Goal: Information Seeking & Learning: Compare options

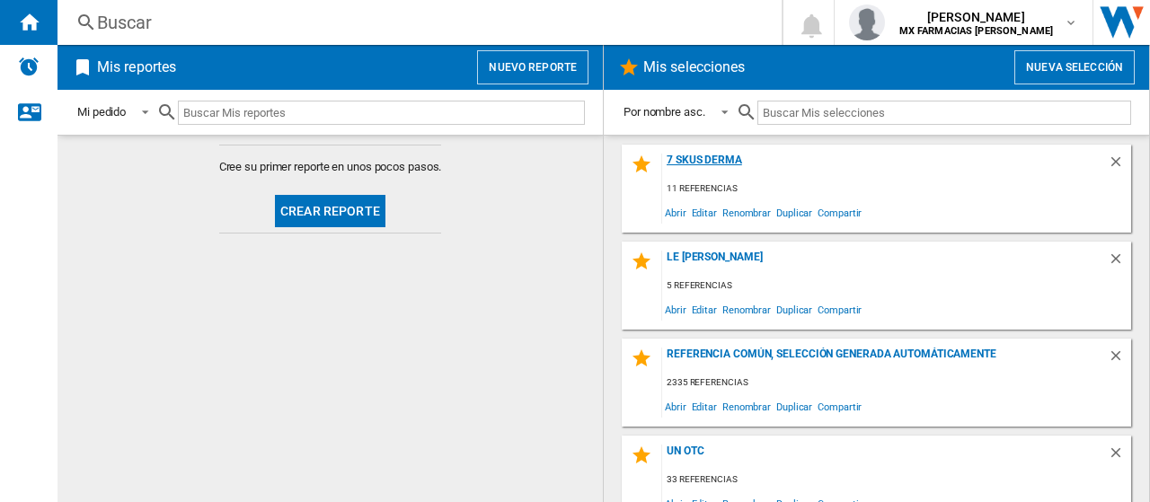
click at [683, 159] on div "7 SKUS DERMA" at bounding box center [884, 166] width 445 height 24
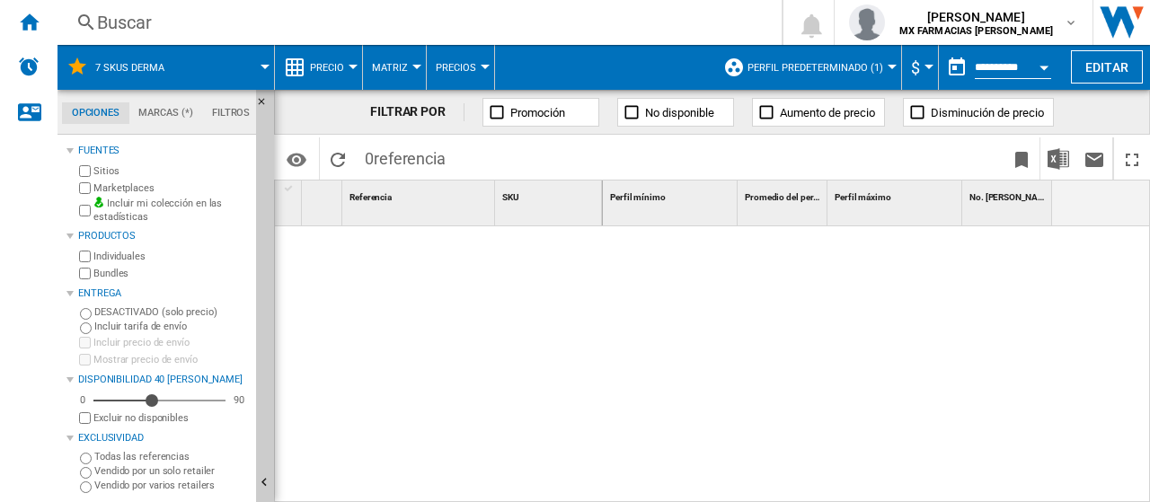
click at [860, 80] on button "Perfil predeterminado (1)" at bounding box center [819, 67] width 145 height 45
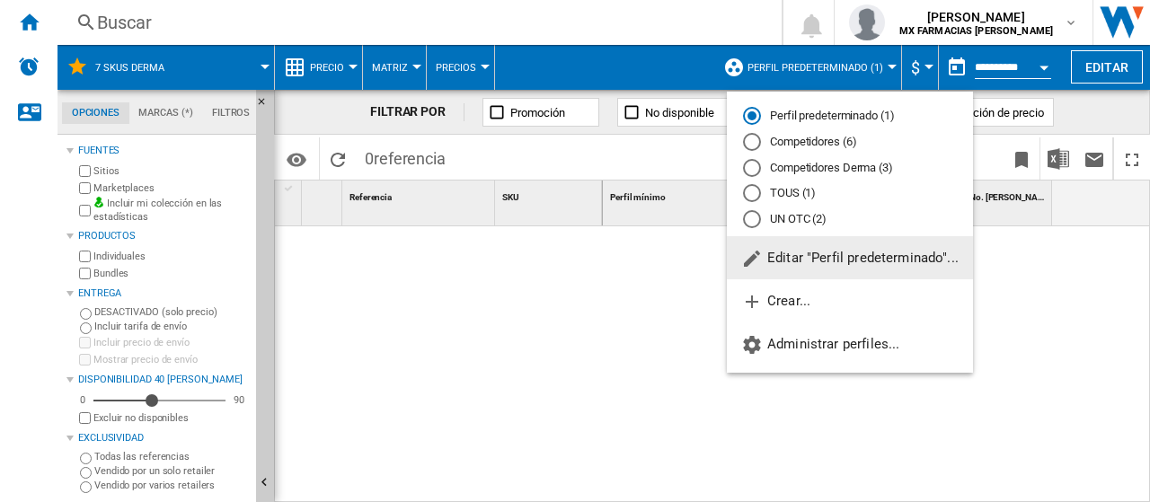
click at [821, 161] on md-radio-button "Competidores Derma (3)" at bounding box center [850, 167] width 214 height 17
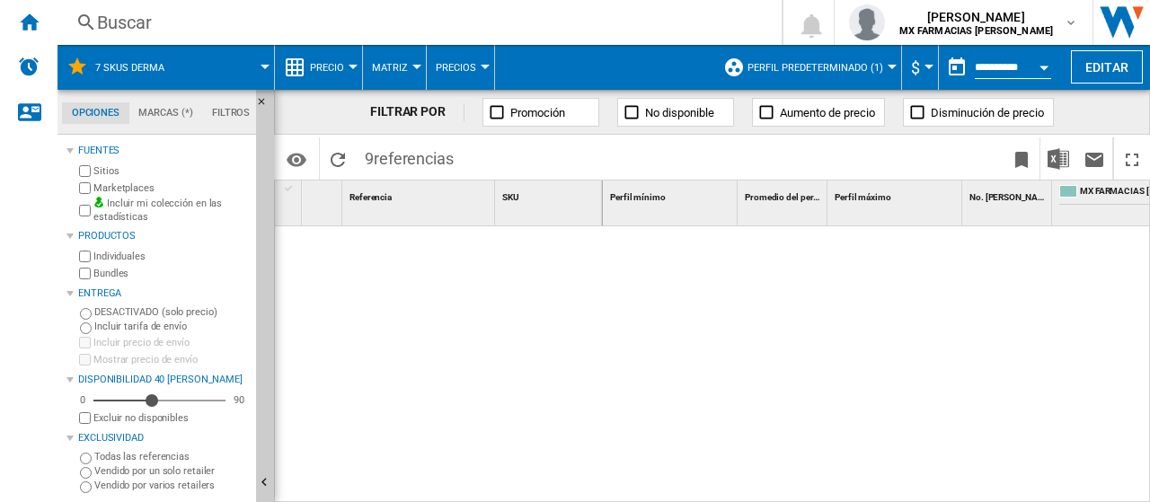
click at [123, 484] on label "Vendido por varios retailers" at bounding box center [171, 485] width 154 height 13
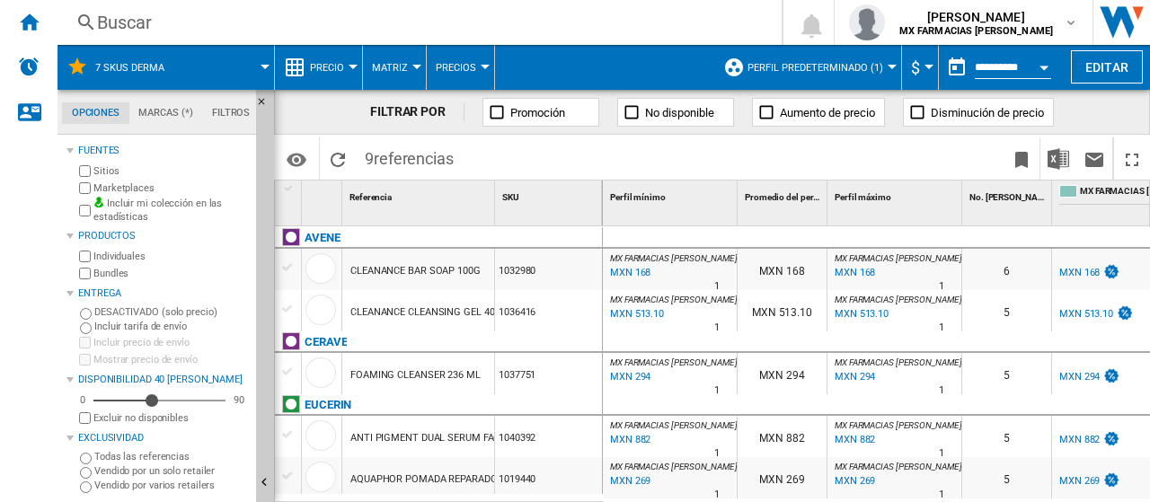
click at [116, 452] on label "Todas las referencias" at bounding box center [171, 456] width 154 height 13
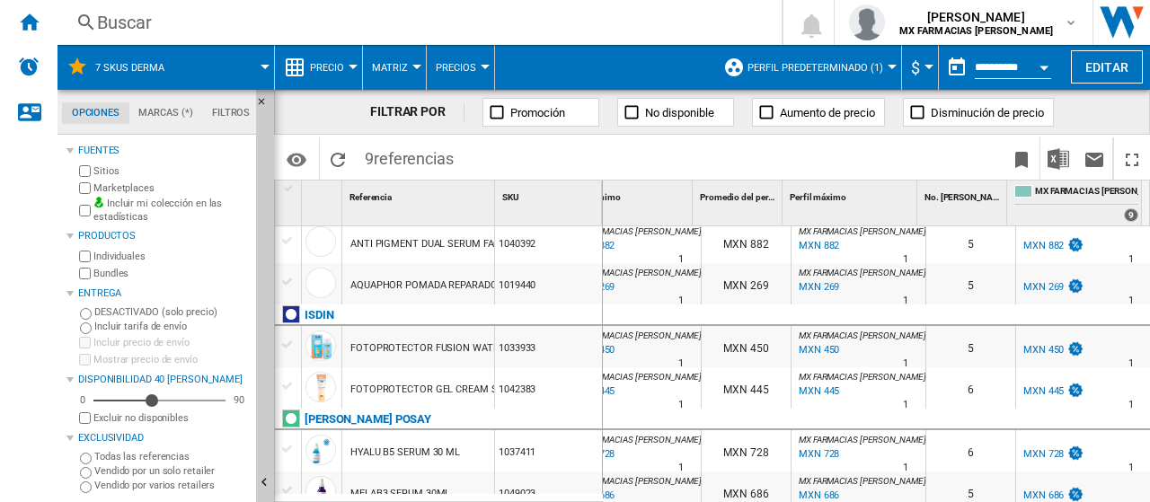
click at [794, 66] on span "Perfil predeterminado (1)" at bounding box center [815, 68] width 136 height 12
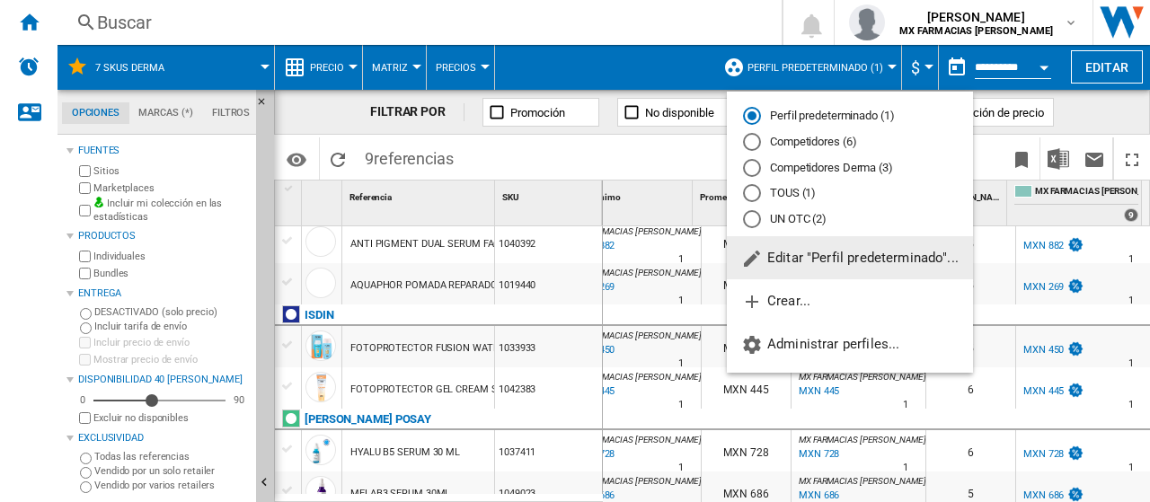
click at [832, 171] on md-radio-button "Competidores Derma (3)" at bounding box center [850, 167] width 214 height 17
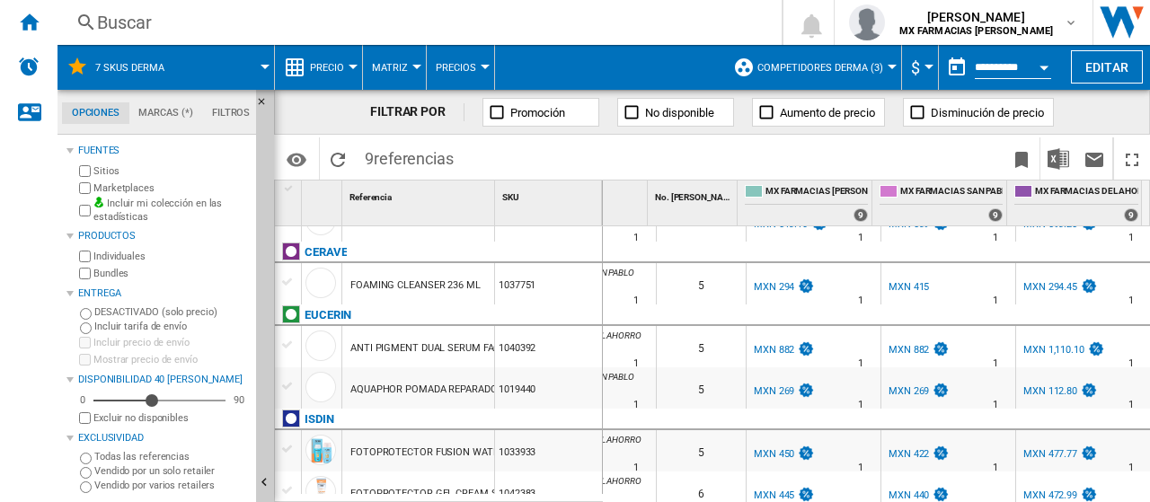
scroll to position [194, 0]
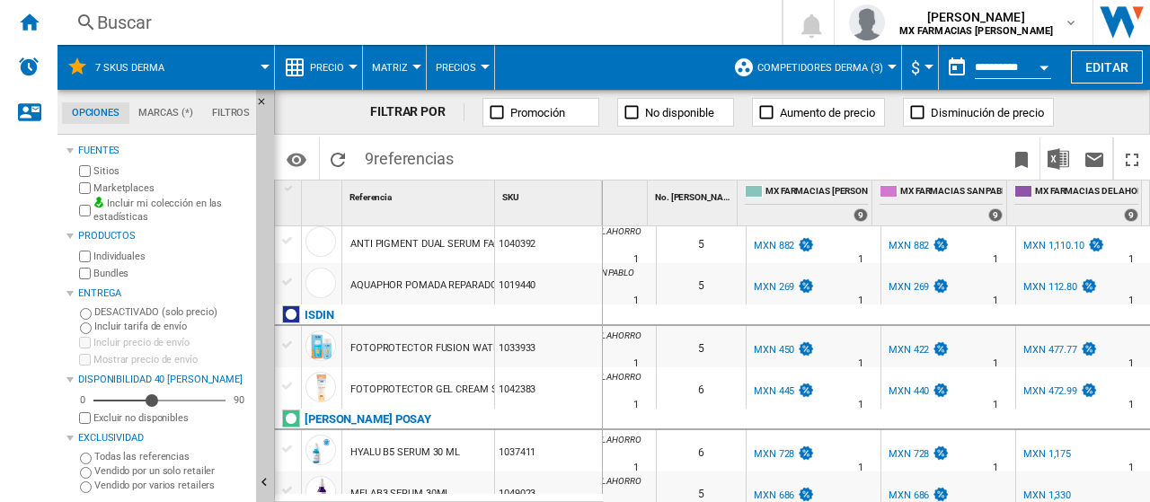
click at [769, 351] on div "MXN 450" at bounding box center [774, 350] width 40 height 12
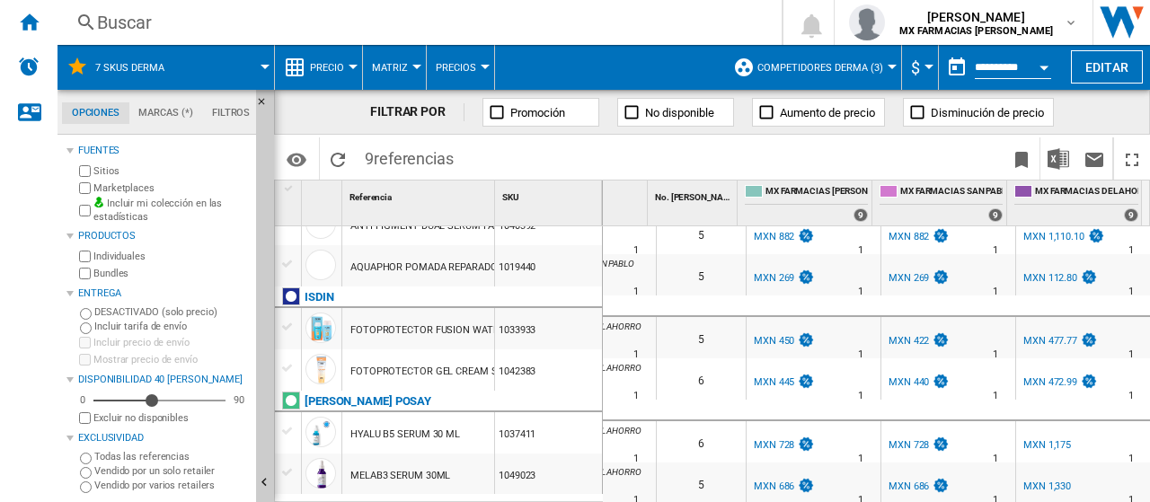
scroll to position [0, 0]
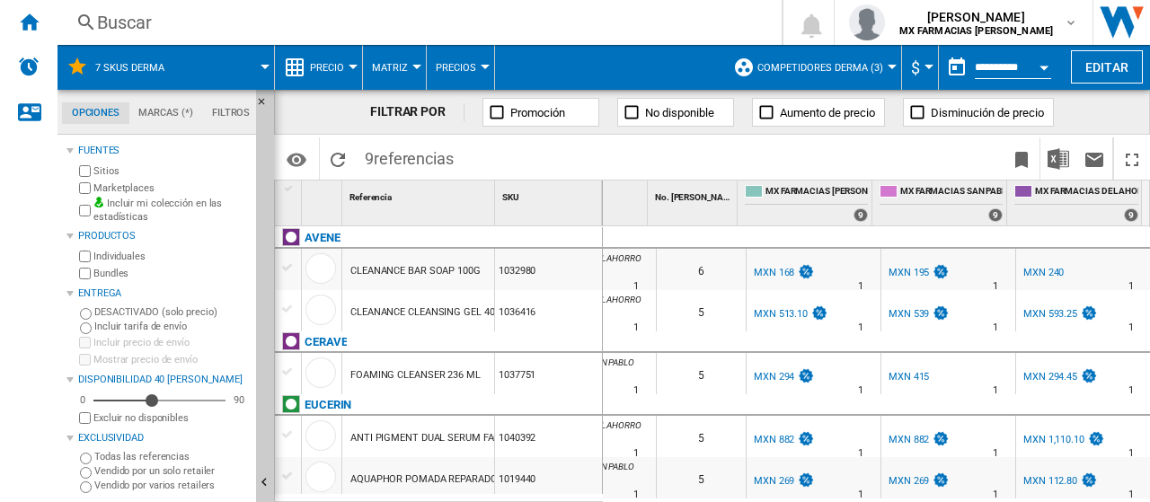
click at [785, 316] on div "MXN 513.10" at bounding box center [781, 314] width 54 height 12
click at [773, 271] on div "MXN 168" at bounding box center [774, 273] width 40 height 12
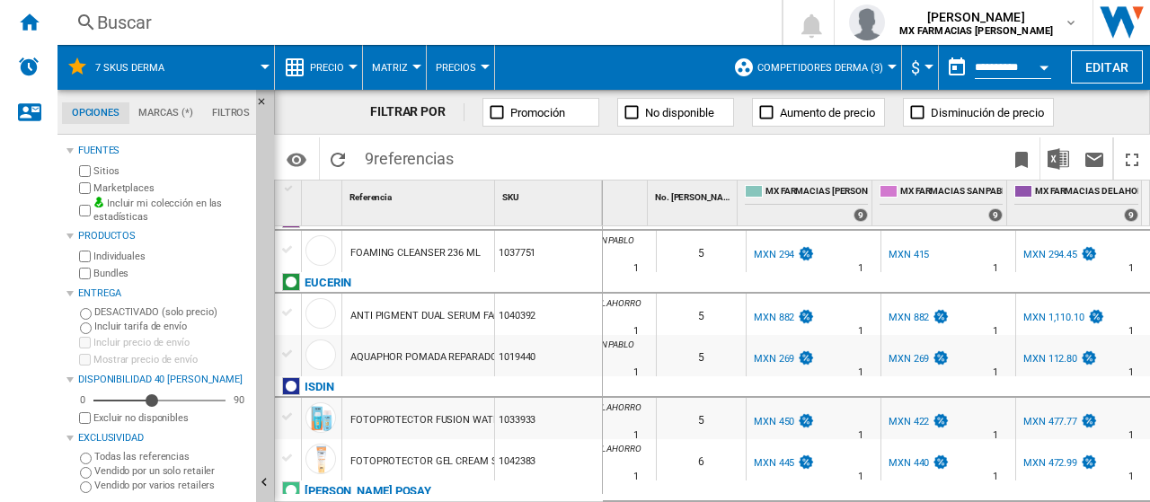
scroll to position [212, 0]
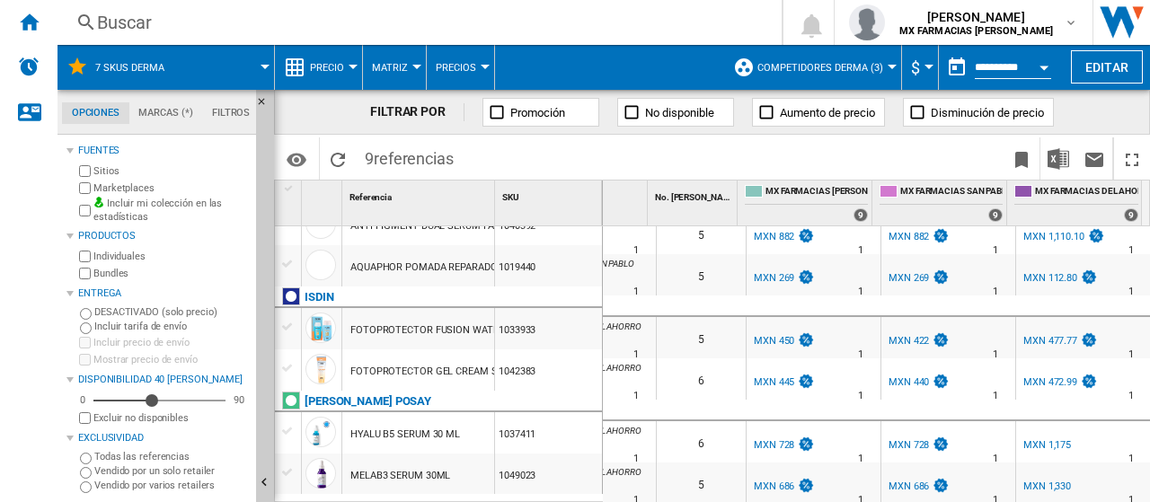
click at [1042, 272] on div "MXN 112.80" at bounding box center [1050, 278] width 54 height 12
click at [429, 362] on div "FOTOPROTECTOR GEL CREAM SPF50 PLUS 250ML" at bounding box center [464, 371] width 228 height 41
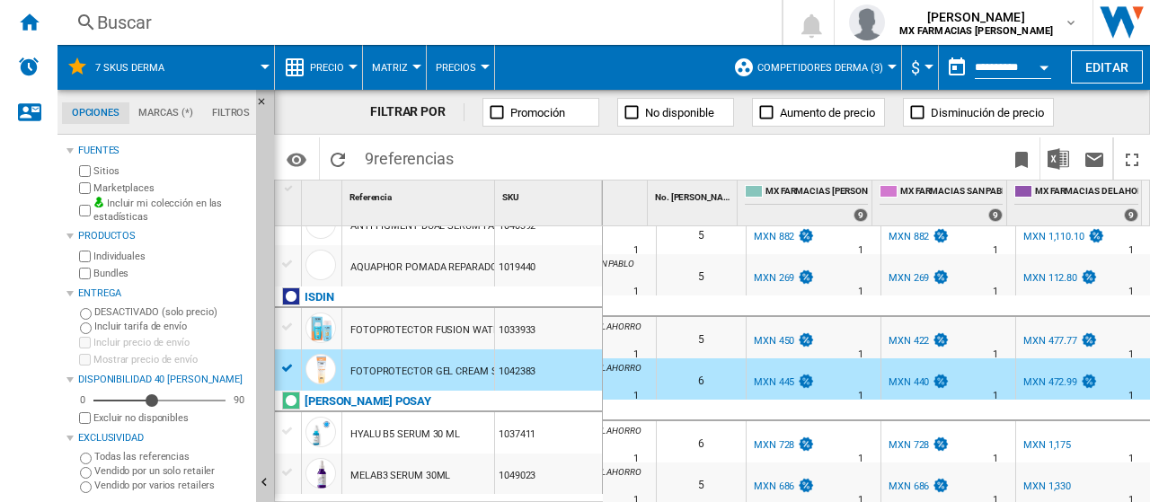
click at [277, 369] on div at bounding box center [288, 368] width 26 height 20
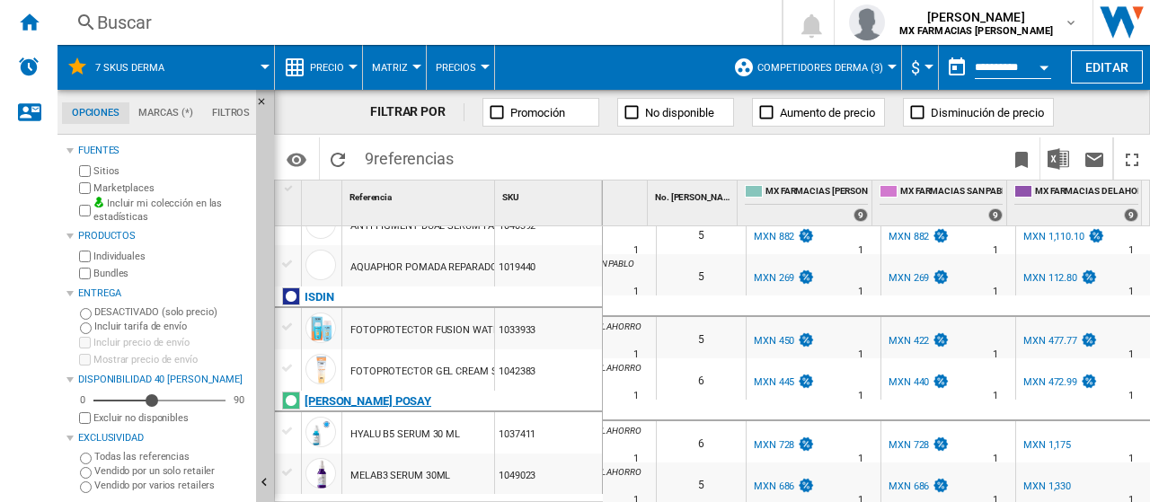
scroll to position [0, 0]
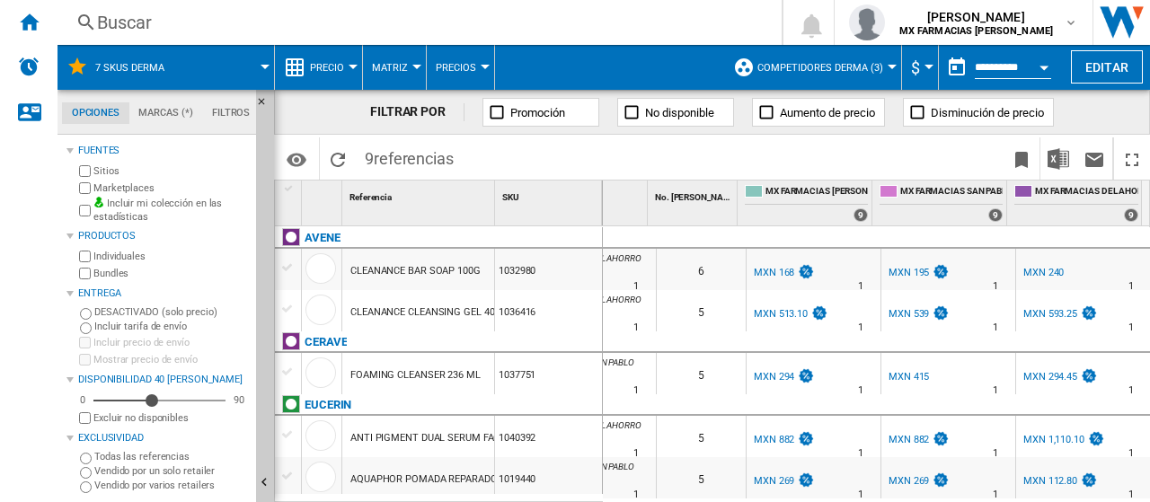
click at [767, 373] on div "MXN 294" at bounding box center [774, 377] width 40 height 12
click at [1048, 373] on div "MXN 294.45" at bounding box center [1050, 377] width 54 height 12
click at [915, 312] on div "MXN 539" at bounding box center [908, 314] width 40 height 12
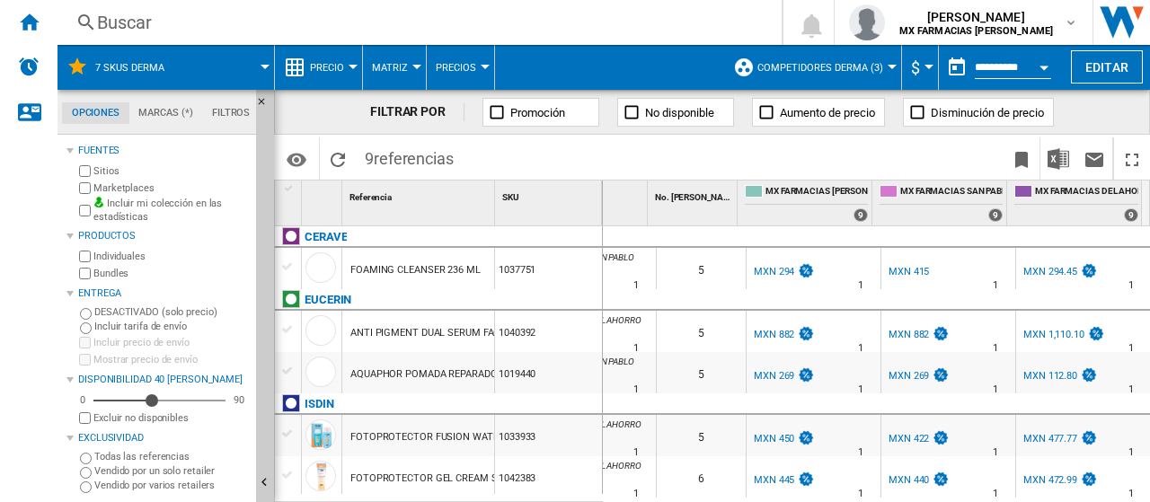
scroll to position [196, 0]
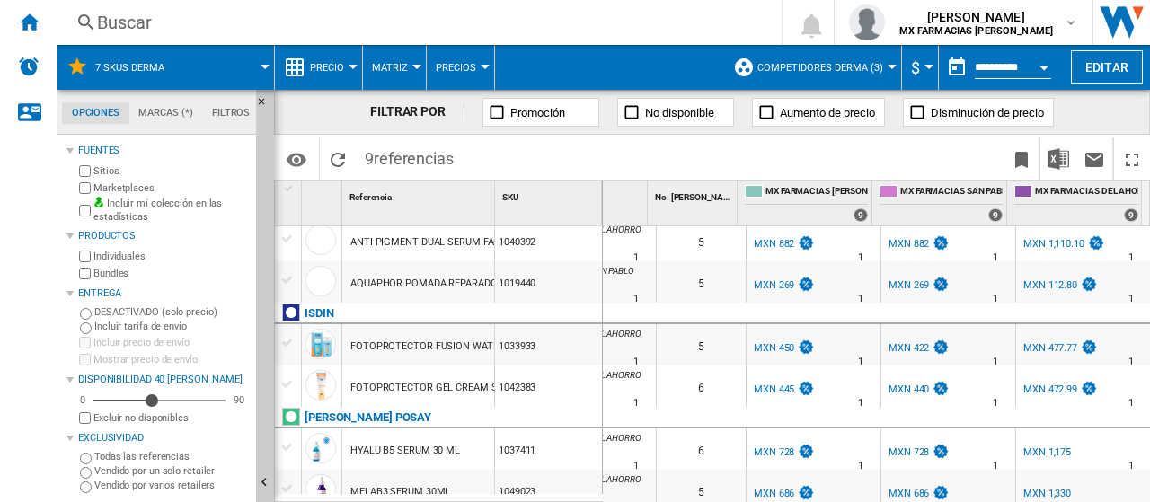
click at [895, 353] on div "MXN 422" at bounding box center [908, 348] width 40 height 12
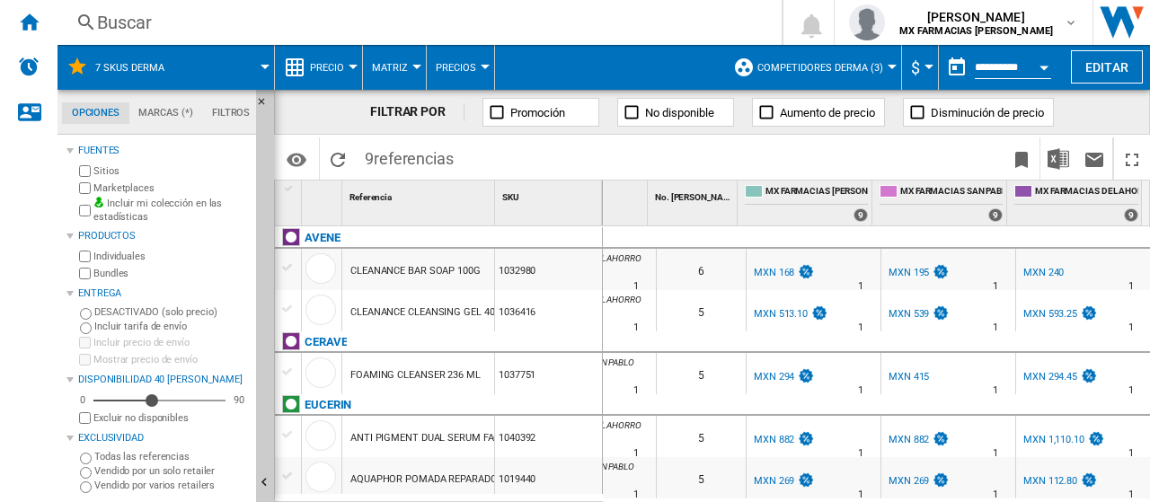
scroll to position [180, 0]
